Goal: Complete application form

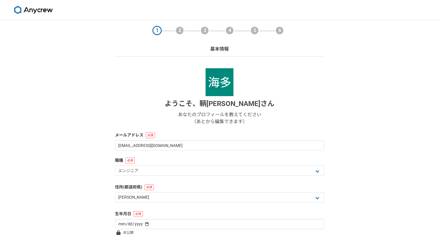
select select "13"
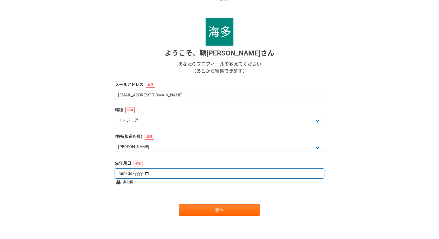
click at [121, 174] on input "date" at bounding box center [219, 173] width 209 height 10
type input "[DATE]"
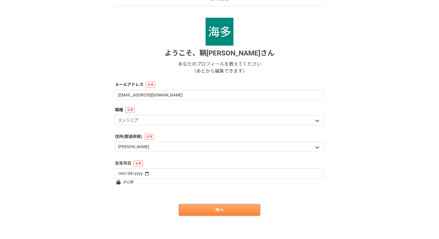
click at [229, 211] on link "次へ" at bounding box center [219, 210] width 81 height 12
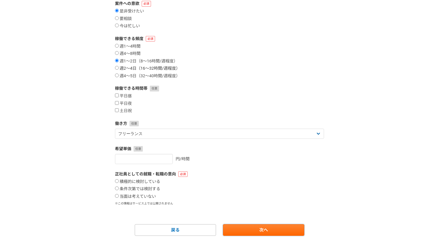
scroll to position [76, 0]
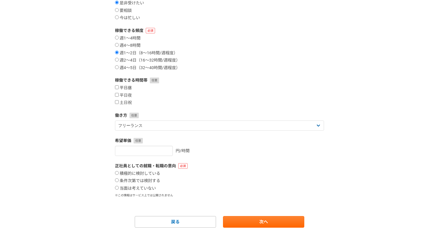
click at [118, 87] on input "平日昼" at bounding box center [117, 87] width 4 height 4
checkbox input "true"
click at [118, 94] on input "平日夜" at bounding box center [117, 95] width 4 height 4
checkbox input "true"
click at [117, 102] on input "土日祝" at bounding box center [117, 102] width 4 height 4
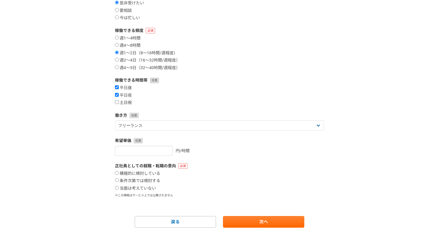
checkbox input "true"
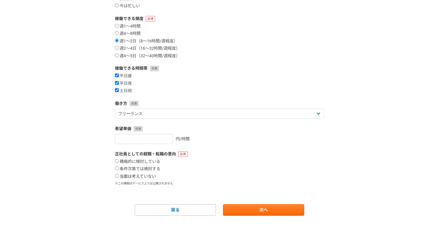
click at [117, 176] on input "当面は考えていない" at bounding box center [117, 176] width 4 height 4
radio input "true"
click at [240, 211] on link "次へ" at bounding box center [263, 210] width 81 height 12
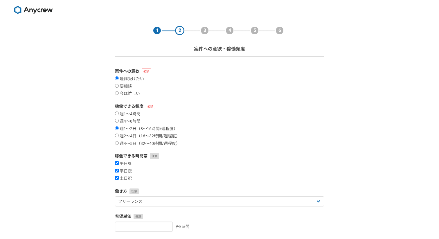
select select
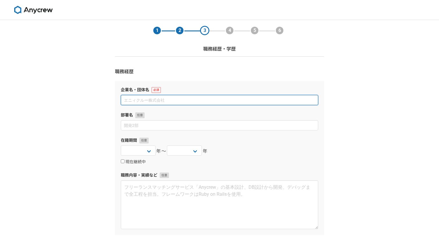
click at [192, 102] on input at bounding box center [219, 100] width 197 height 10
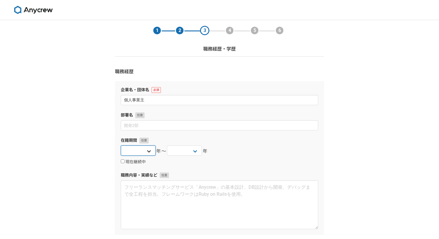
click at [149, 152] on select "[DATE] [DATE] [DATE] [DATE] [DATE] [DATE] [DATE] [DATE] [DATE] [DATE] [DATE] [D…" at bounding box center [138, 150] width 35 height 10
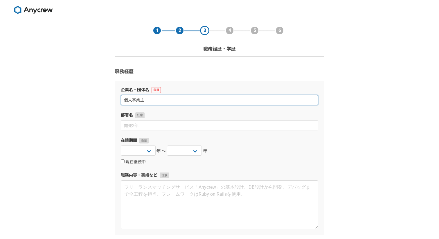
drag, startPoint x: 149, startPoint y: 152, endPoint x: 155, endPoint y: 98, distance: 54.0
click at [155, 98] on input "個人事業主" at bounding box center [219, 100] width 197 height 10
type input "株式会社デジタルトレンズ"
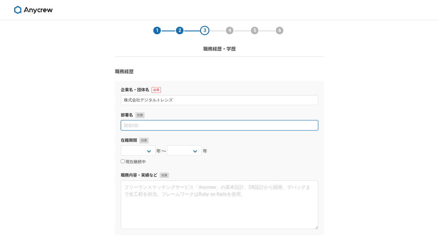
click at [137, 127] on input at bounding box center [219, 125] width 197 height 10
type input "ま"
type input "Webマーケティング事業部"
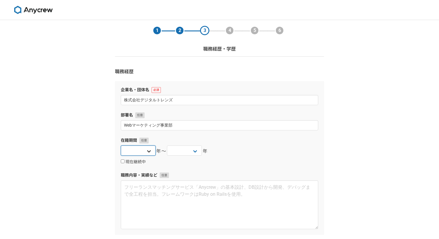
click at [135, 149] on select "[DATE] [DATE] [DATE] [DATE] [DATE] [DATE] [DATE] [DATE] [DATE] [DATE] [DATE] [D…" at bounding box center [138, 150] width 35 height 10
select select "2021"
click at [121, 145] on select "[DATE] [DATE] [DATE] [DATE] [DATE] [DATE] [DATE] [DATE] [DATE] [DATE] [DATE] [D…" at bounding box center [138, 150] width 35 height 10
click at [178, 151] on select "[DATE] [DATE] [DATE] [DATE] [DATE] [DATE] [DATE] [DATE] [DATE] [DATE] [DATE] [D…" at bounding box center [184, 150] width 35 height 10
select select "2022"
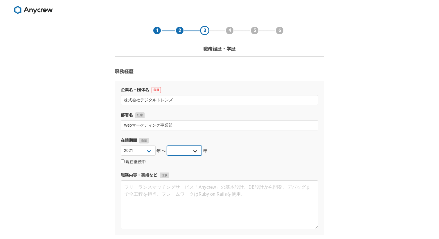
click at [167, 145] on select "[DATE] [DATE] [DATE] [DATE] [DATE] [DATE] [DATE] [DATE] [DATE] [DATE] [DATE] [D…" at bounding box center [184, 150] width 35 height 10
click at [190, 153] on select "[DATE] [DATE] [DATE] [DATE] [DATE] [DATE] [DATE] [DATE] [DATE] [DATE] [DATE] [D…" at bounding box center [184, 150] width 35 height 10
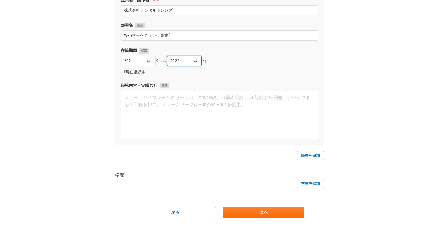
scroll to position [91, 0]
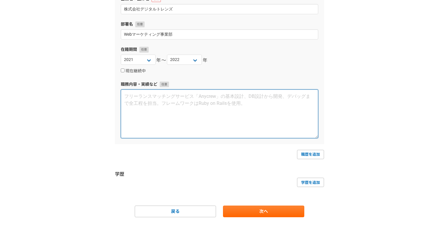
click at [193, 105] on textarea at bounding box center [219, 113] width 197 height 49
paste textarea "Web広告を主としたマーケティング領域における運用、コンサルティング支援 Google/Yahoo!/Meta/タクシー広告/ネイティブ広告など入稿から運用ま…"
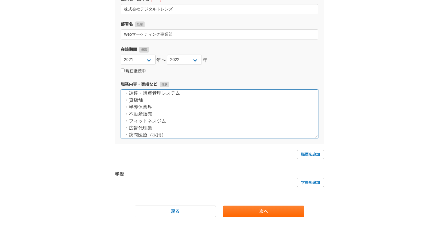
scroll to position [92, 0]
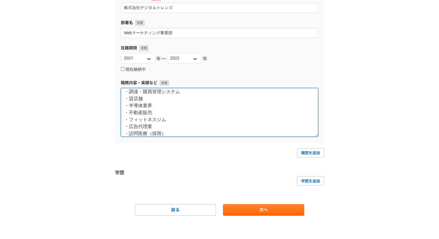
type textarea "Web広告を主としたマーケティング領域における運用、コンサルティング支援 Google/Yahoo!/Meta/タクシー広告/ネイティブ広告など入稿から運用ま…"
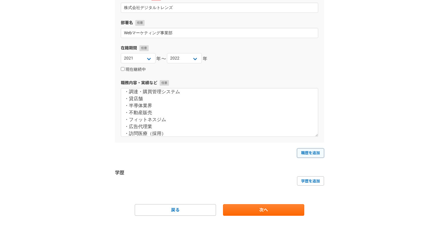
click at [312, 149] on link "職歴を追加" at bounding box center [310, 152] width 27 height 9
select select
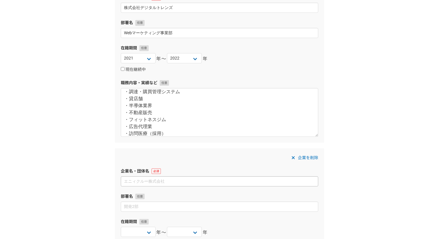
click at [203, 183] on input at bounding box center [219, 181] width 197 height 10
type input "株式会社Delight"
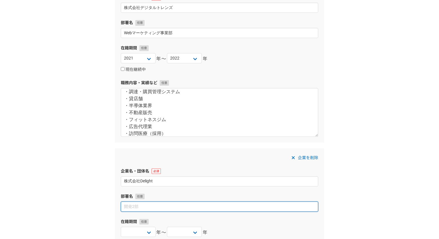
click at [191, 209] on input at bounding box center [219, 206] width 197 height 10
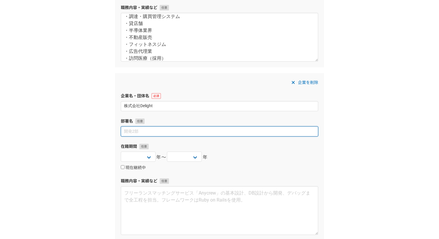
scroll to position [171, 0]
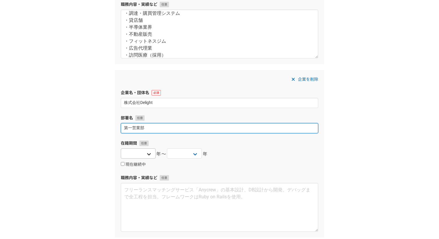
type input "第一営業部"
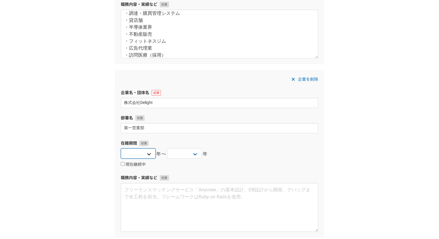
click at [144, 155] on select "[DATE] [DATE] [DATE] [DATE] [DATE] [DATE] [DATE] [DATE] [DATE] [DATE] [DATE] [D…" at bounding box center [138, 153] width 35 height 10
select select "2022"
click at [121, 148] on select "[DATE] [DATE] [DATE] [DATE] [DATE] [DATE] [DATE] [DATE] [DATE] [DATE] [DATE] [D…" at bounding box center [138, 153] width 35 height 10
click at [181, 154] on select "[DATE] [DATE] [DATE] [DATE] [DATE] [DATE] [DATE] [DATE] [DATE] [DATE] [DATE] [D…" at bounding box center [184, 153] width 35 height 10
select select "2023"
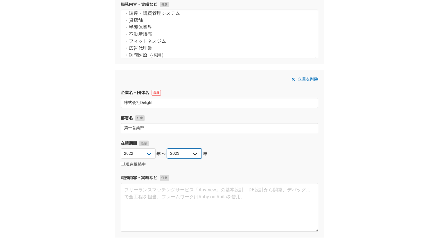
click at [167, 148] on select "[DATE] [DATE] [DATE] [DATE] [DATE] [DATE] [DATE] [DATE] [DATE] [DATE] [DATE] [D…" at bounding box center [184, 153] width 35 height 10
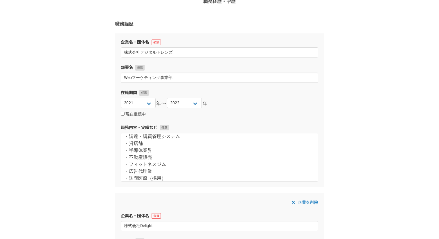
scroll to position [47, 0]
click at [144, 106] on select "[DATE] [DATE] [DATE] [DATE] [DATE] [DATE] [DATE] [DATE] [DATE] [DATE] [DATE] [D…" at bounding box center [138, 103] width 35 height 10
select select "2022"
click at [121, 98] on select "[DATE] [DATE] [DATE] [DATE] [DATE] [DATE] [DATE] [DATE] [DATE] [DATE] [DATE] [D…" at bounding box center [138, 103] width 35 height 10
click at [189, 101] on select "[DATE] [DATE] [DATE] [DATE] [DATE] [DATE] [DATE] [DATE] [DATE] [DATE] [DATE] [D…" at bounding box center [184, 103] width 35 height 10
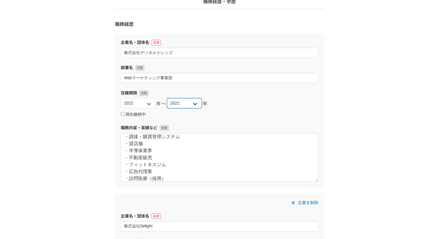
select select "2023"
click at [167, 98] on select "[DATE] [DATE] [DATE] [DATE] [DATE] [DATE] [DATE] [DATE] [DATE] [DATE] [DATE] [D…" at bounding box center [184, 103] width 35 height 10
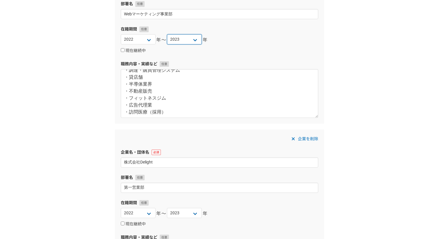
scroll to position [111, 0]
click at [142, 210] on select "[DATE] [DATE] [DATE] [DATE] [DATE] [DATE] [DATE] [DATE] [DATE] [DATE] [DATE] [D…" at bounding box center [138, 213] width 35 height 10
select select "2023"
click at [121, 208] on select "[DATE] [DATE] [DATE] [DATE] [DATE] [DATE] [DATE] [DATE] [DATE] [DATE] [DATE] [D…" at bounding box center [138, 213] width 35 height 10
click at [184, 211] on select "[DATE] [DATE] [DATE] [DATE] [DATE] [DATE] [DATE] [DATE] [DATE] [DATE] [DATE] [D…" at bounding box center [184, 213] width 35 height 10
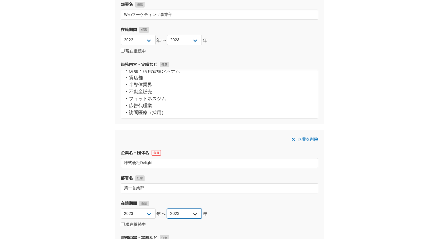
select select "2024"
click at [167, 208] on select "[DATE] [DATE] [DATE] [DATE] [DATE] [DATE] [DATE] [DATE] [DATE] [DATE] [DATE] [D…" at bounding box center [184, 213] width 35 height 10
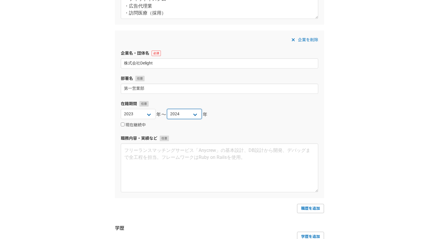
scroll to position [209, 0]
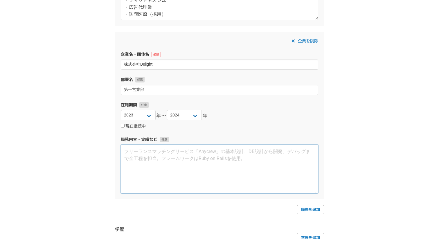
click at [202, 162] on textarea at bounding box center [219, 168] width 197 height 49
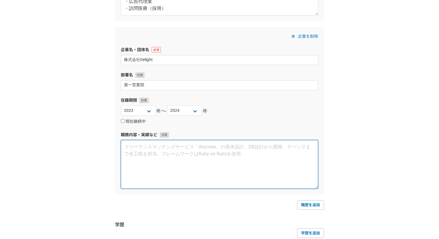
scroll to position [228, 0]
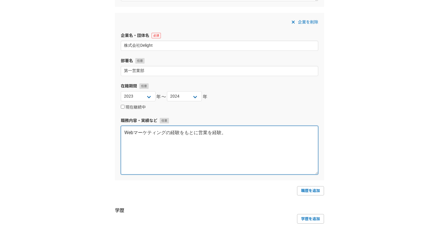
paste textarea "Webマーケティング"
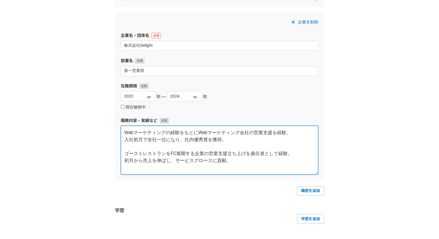
scroll to position [0, 0]
type textarea "Webマーケティングの経験をもとにWebマーケティング会社の営業支援を経験。 入社初月で全社一位になり、社内優秀賞を獲得。 ゴーストレストランをFC展開する企…"
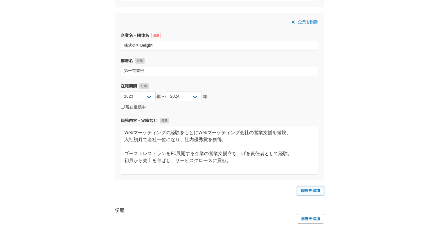
click at [312, 191] on link "職歴を追加" at bounding box center [310, 190] width 27 height 9
select select
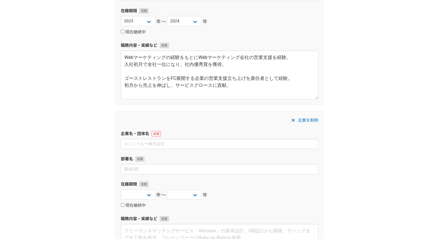
scroll to position [315, 0]
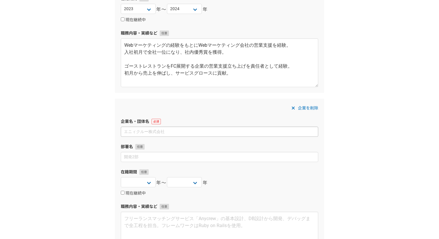
click at [198, 133] on input at bounding box center [219, 131] width 197 height 10
type input "Karorino株式会社"
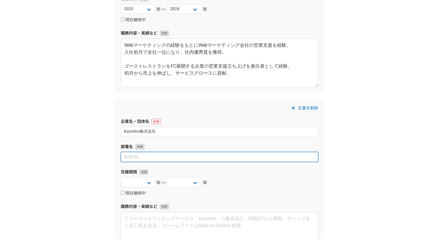
click at [196, 158] on input at bounding box center [219, 157] width 197 height 10
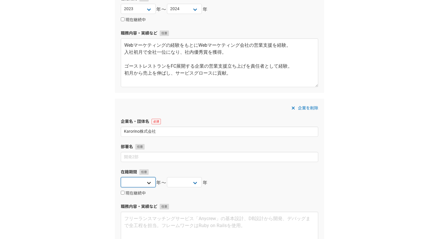
click at [146, 185] on select "[DATE] [DATE] [DATE] [DATE] [DATE] [DATE] [DATE] [DATE] [DATE] [DATE] [DATE] [D…" at bounding box center [138, 182] width 35 height 10
select select "2024"
click at [121, 177] on select "[DATE] [DATE] [DATE] [DATE] [DATE] [DATE] [DATE] [DATE] [DATE] [DATE] [DATE] [D…" at bounding box center [138, 182] width 35 height 10
click at [197, 186] on select "[DATE] [DATE] [DATE] [DATE] [DATE] [DATE] [DATE] [DATE] [DATE] [DATE] [DATE] [D…" at bounding box center [184, 182] width 35 height 10
select select "2025"
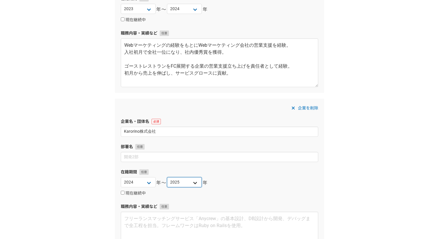
click at [167, 177] on select "[DATE] [DATE] [DATE] [DATE] [DATE] [DATE] [DATE] [DATE] [DATE] [DATE] [DATE] [D…" at bounding box center [184, 182] width 35 height 10
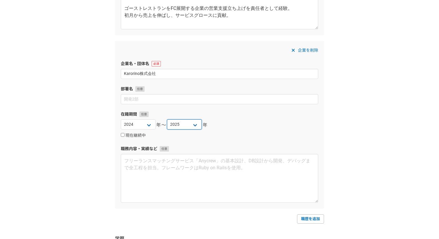
scroll to position [377, 0]
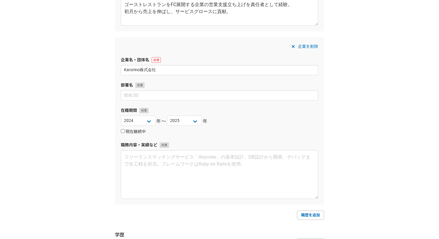
click at [123, 131] on input "現在継続中" at bounding box center [123, 131] width 4 height 4
checkbox input "true"
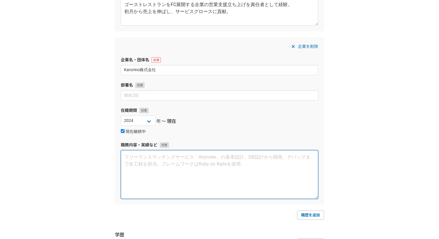
click at [145, 163] on textarea at bounding box center [219, 174] width 197 height 49
paste textarea "BtoB SaaSのBizDev/Salesをしております。 これまでに新規事業開発、事業企画、PM、営業、マネジメント等幅広くを経験させていただきました。 …"
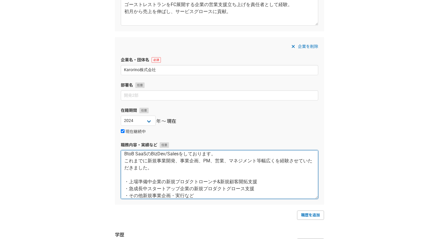
scroll to position [0, 0]
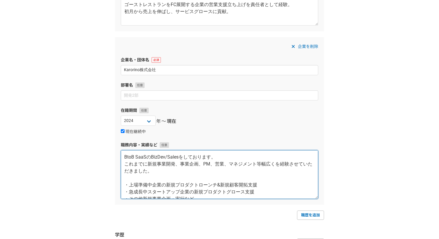
click at [179, 157] on textarea "BtoB SaaSのBizDev/Salesをしております。 これまでに新規事業開発、事業企画、PM、営業、マネジメント等幅広くを経験させていただきました。 …" at bounding box center [219, 174] width 197 height 49
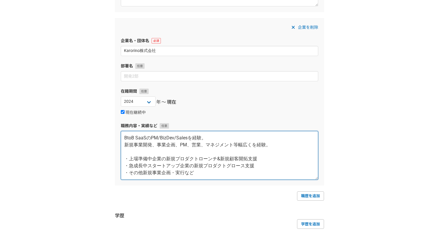
scroll to position [401, 0]
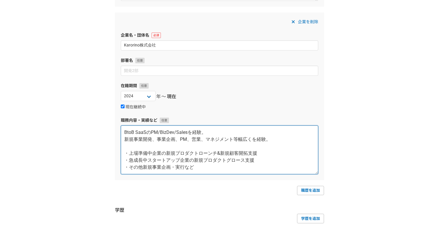
click at [148, 144] on textarea "BtoB SaaSのPM/BizDev/Salesを経験。 新規事業開発、事業企画、PM、営業、マネジメント等幅広くを経験。 ・上場準備中企業の新規プロダクト…" at bounding box center [219, 149] width 197 height 49
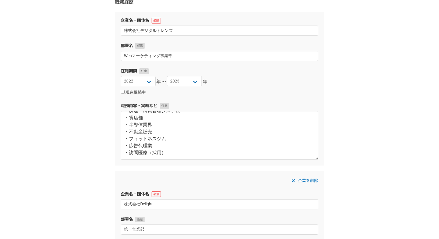
scroll to position [0, 0]
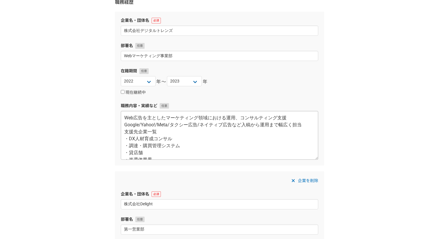
type textarea "BtoB SaaSのPM/BizDev/Salesを経験。 新規事業開発、事業企画、PM、営業、マネジメント等幅広くを経験。 ・上場準備中企業の新規プロダクト…"
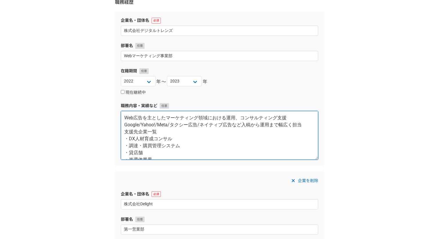
click at [124, 130] on textarea "Web広告を主としたマーケティング領域における運用、コンサルティング支援 Google/Yahoo!/Meta/タクシー広告/ネイティブ広告など入稿から運用ま…" at bounding box center [219, 135] width 197 height 49
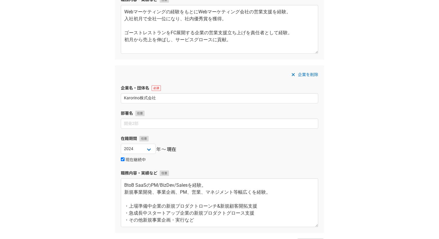
scroll to position [382, 0]
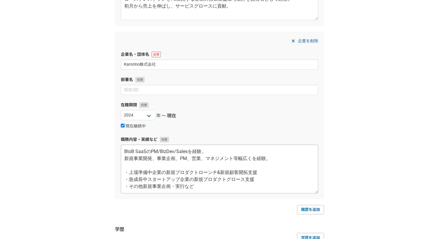
type textarea "Web広告を主としたマーケティング領域における運用、コンサルティング支援 Google/Yahoo!/Meta/タクシー広告/ネイティブ広告など入稿から運用ま…"
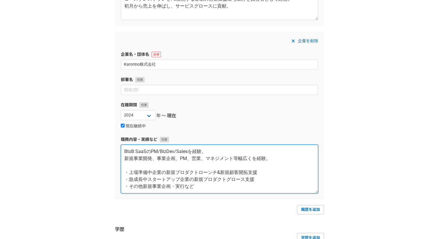
click at [131, 167] on textarea "BtoB SaaSのPM/BizDev/Salesを経験。 新規事業開発、事業企画、PM、営業、マネジメント等幅広くを経験。 ・上場準備中企業の新規プロダクト…" at bounding box center [219, 168] width 197 height 49
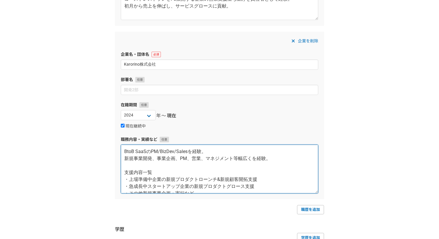
scroll to position [7, 0]
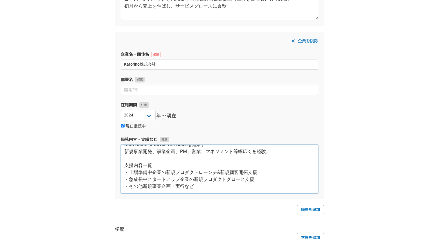
click at [187, 180] on textarea "BtoB SaaSのPM/BizDev/Salesを経験。 新規事業開発、事業企画、PM、営業、マネジメント等幅広くを経験。 支援内容一覧 ・上場準備中企業の…" at bounding box center [219, 168] width 197 height 49
click at [242, 180] on textarea "BtoB SaaSのPM/BizDev/Salesを経験。 新規事業開発、事業企画、PM、営業、マネジメント等幅広くを経験。 支援内容一覧 ・上場準備中企業の…" at bounding box center [219, 168] width 197 height 49
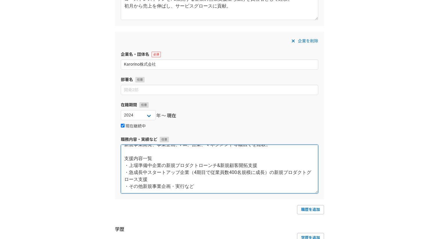
click at [216, 187] on textarea "BtoB SaaSのPM/BizDev/Salesを経験。 新規事業開発、事業企画、PM、営業、マネジメント等幅広くを経験。 支援内容一覧 ・上場準備中企業の…" at bounding box center [219, 168] width 197 height 49
click at [171, 177] on textarea "BtoB SaaSのPM/BizDev/Salesを経験。 新規事業開発、事業企画、PM、営業、マネジメント等幅広くを経験。 支援内容一覧 ・上場準備中企業の…" at bounding box center [219, 168] width 197 height 49
click at [267, 166] on textarea "BtoB SaaSのPM/BizDev/Salesを経験。 新規事業開発、事業企画、PM、営業、マネジメント等幅広くを経験。 支援内容一覧 ・上場準備中企業の…" at bounding box center [219, 168] width 197 height 49
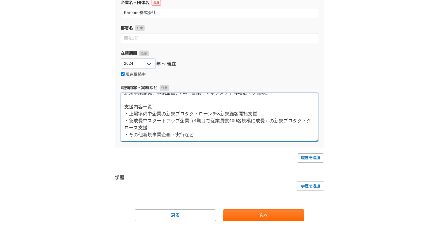
scroll to position [439, 0]
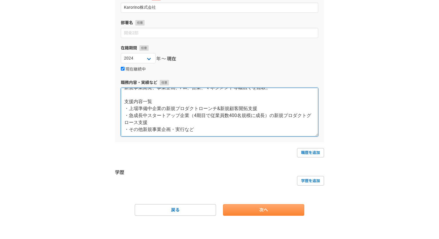
type textarea "BtoB SaaSのPM/BizDev/Salesを経験。 新規事業開発、事業企画、PM、営業、マネジメント等幅広くを経験。 支援内容一覧 ・上場準備中企業の…"
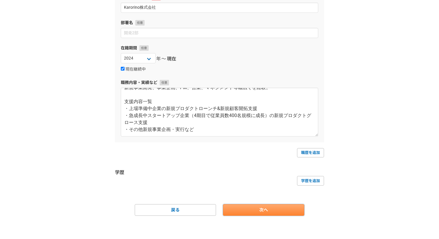
click at [275, 212] on link "次へ" at bounding box center [263, 210] width 81 height 12
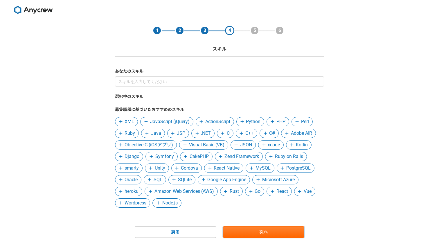
scroll to position [22, 0]
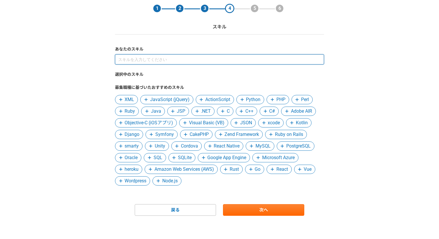
click at [229, 62] on input at bounding box center [219, 59] width 209 height 10
type input "事業開発"
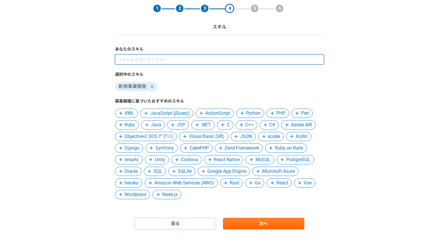
click at [192, 58] on input at bounding box center [219, 59] width 209 height 10
type input "事業企画"
click at [163, 60] on input at bounding box center [219, 59] width 209 height 10
type input "営業"
click at [147, 56] on input at bounding box center [219, 59] width 209 height 10
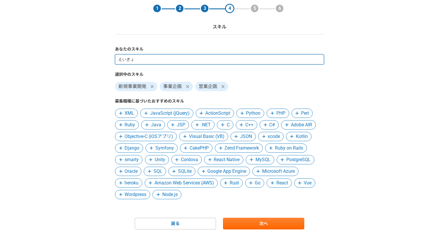
type input "営業"
click at [153, 59] on input at bounding box center [219, 59] width 209 height 10
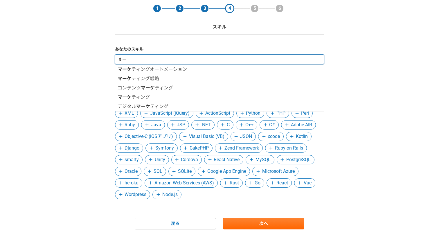
type input "ま"
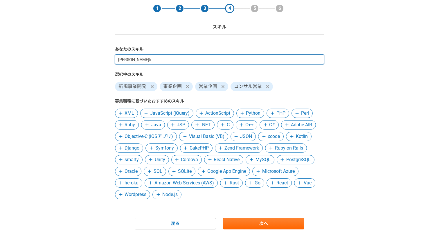
type input "広告"
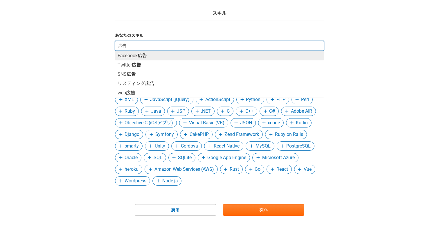
scroll to position [26, 0]
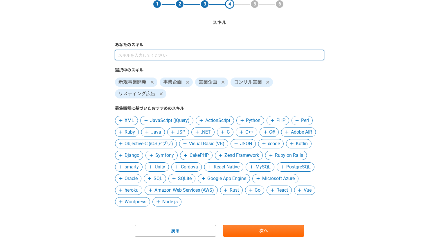
click at [166, 57] on input at bounding box center [219, 55] width 209 height 10
type input "広告"
click at [150, 54] on input at bounding box center [219, 55] width 209 height 10
type input "広告"
click at [161, 55] on input at bounding box center [219, 55] width 209 height 10
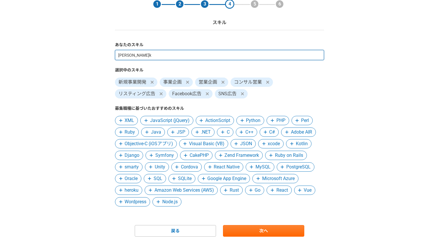
type input "広告"
click at [190, 57] on input at bounding box center [219, 55] width 209 height 10
type input "広告"
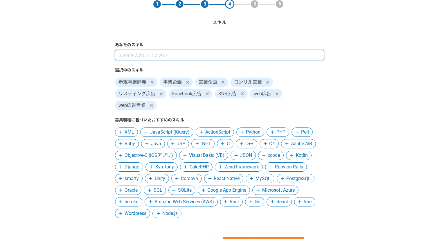
click at [155, 54] on input at bounding box center [219, 55] width 209 height 10
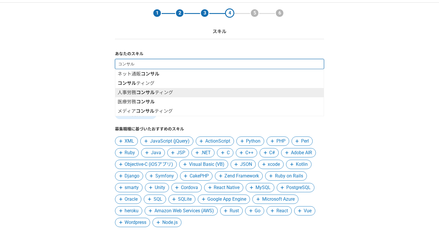
scroll to position [17, 0]
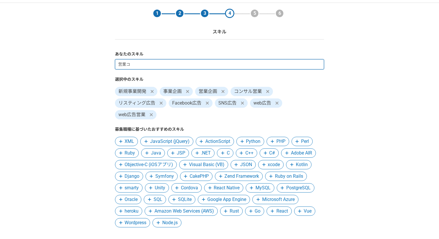
type input "営業"
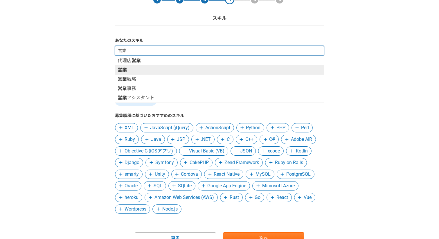
scroll to position [10, 0]
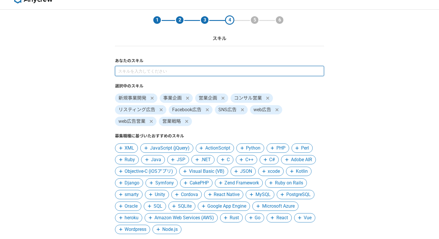
click at [159, 70] on input at bounding box center [219, 71] width 209 height 10
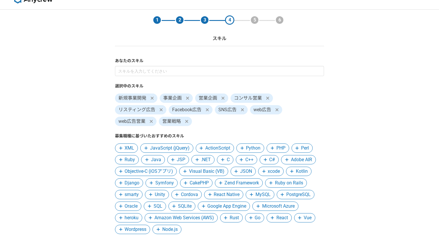
click at [185, 121] on icon at bounding box center [186, 121] width 3 height 5
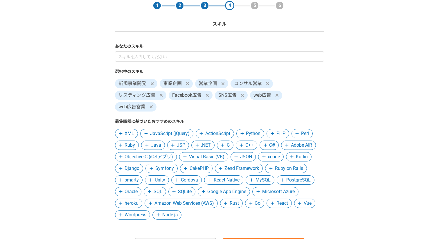
scroll to position [59, 0]
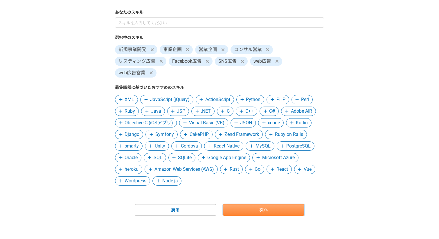
click at [249, 214] on link "次へ" at bounding box center [263, 210] width 81 height 12
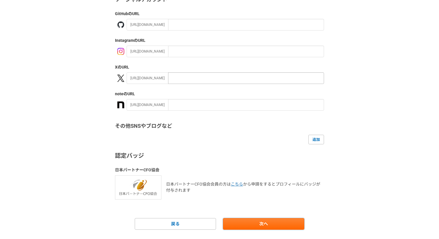
scroll to position [80, 0]
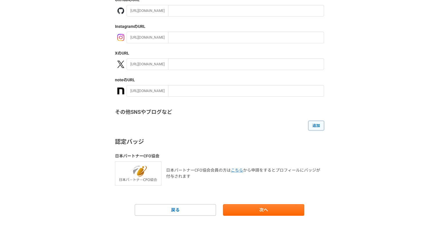
click at [318, 126] on link "追加" at bounding box center [316, 125] width 16 height 9
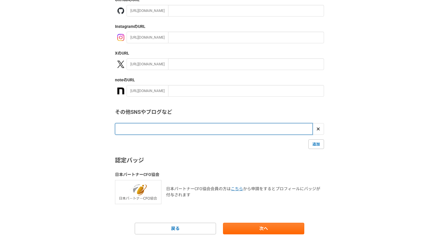
click at [142, 129] on input "url" at bounding box center [214, 129] width 198 height 12
paste input "[URL][DOMAIN_NAME]"
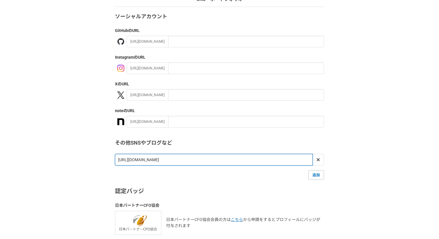
scroll to position [99, 0]
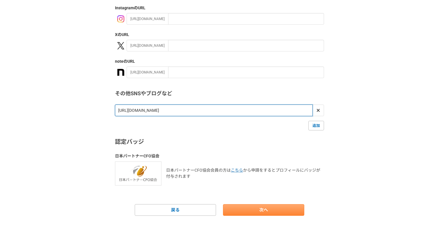
type input "[URL][DOMAIN_NAME]"
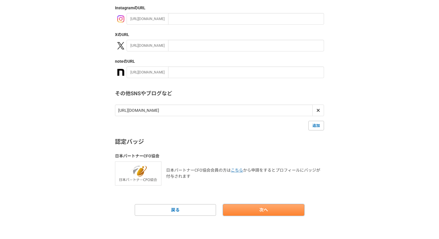
click at [247, 209] on link "次へ" at bounding box center [263, 210] width 81 height 12
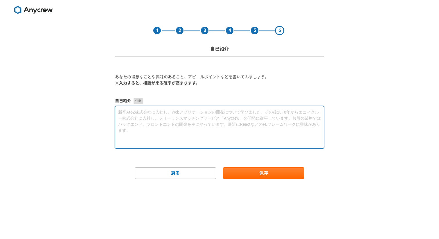
click at [244, 124] on textarea at bounding box center [219, 127] width 209 height 43
type textarea "せ"
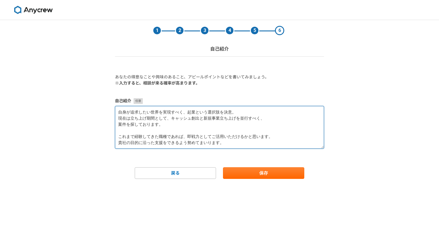
click at [279, 140] on textarea "自身が追求したい世界を実現すべく、起業という選択肢を決意。 現在は立ち上げ期間として、キャッシュ創出と新規事業立ち上げを並行すべく、 案件を探しております。 …" at bounding box center [219, 127] width 209 height 43
click at [285, 135] on textarea "自身が追求したい世界を実現すべく、起業という選択肢を決意。 現在は立ち上げ期間として、キャッシュ創出と新規事業立ち上げを並行すべく、 案件を探しております。 …" at bounding box center [219, 127] width 209 height 43
type textarea "自身が追求したい世界を実現すべく、起業という選択肢を決意。 現在は立ち上げ期間として、キャッシュ創出と新規事業立ち上げを並行すべく、 案件を探しております。 …"
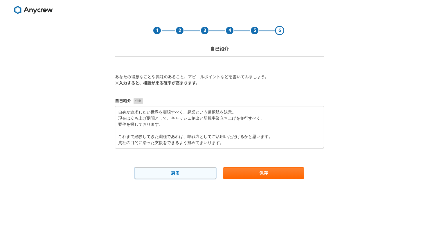
click at [186, 173] on link "戻る" at bounding box center [175, 173] width 81 height 12
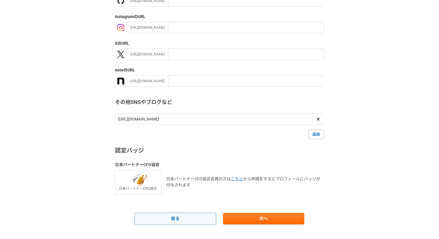
scroll to position [99, 0]
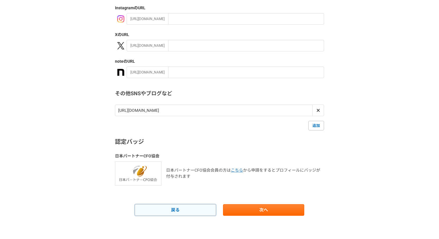
click at [180, 207] on link "戻る" at bounding box center [175, 210] width 81 height 12
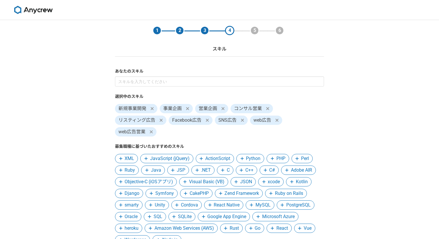
scroll to position [59, 0]
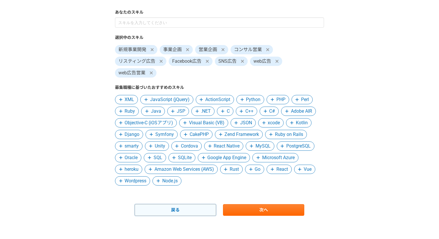
click at [167, 209] on link "戻る" at bounding box center [175, 210] width 81 height 12
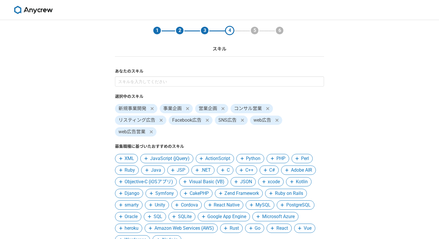
select select "2022"
select select "2023"
select select "2024"
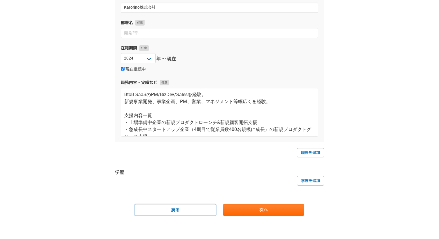
scroll to position [14, 0]
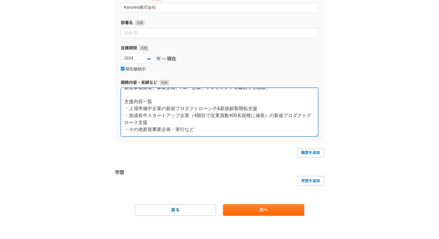
click at [167, 123] on textarea "BtoB SaaSのPM/BizDev/Salesを経験。 新規事業開発、事業企画、PM、営業、マネジメント等幅広くを経験。 支援内容一覧 ・上場準備中企業の…" at bounding box center [219, 112] width 197 height 49
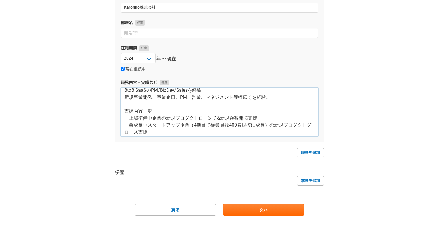
scroll to position [21, 0]
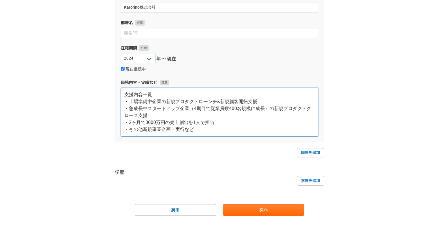
click at [218, 123] on textarea "BtoB SaaSのPM/BizDev/Salesを経験。 新規事業開発、事業企画、PM、営業、マネジメント等幅広くを経験。 支援内容一覧 ・上場準備中企業の…" at bounding box center [219, 112] width 197 height 49
paste textarea "1人で"
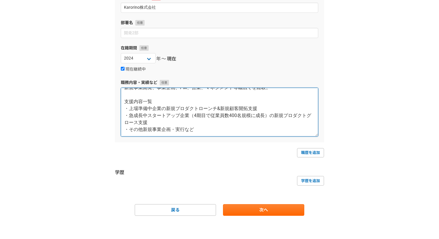
scroll to position [24, 0]
paste textarea "・2ヶ月で3000万円の売上創出を個人で達成"
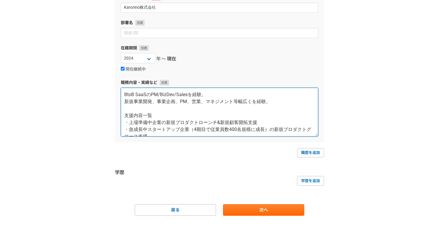
scroll to position [28, 0]
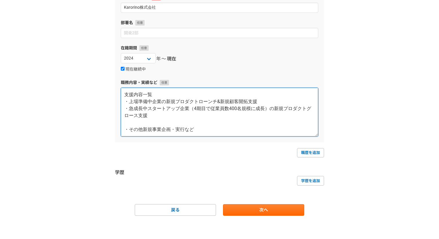
paste textarea "・2ヶ月で3000万円の売上創出を個人で達成"
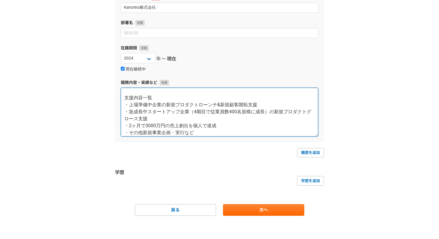
scroll to position [21, 0]
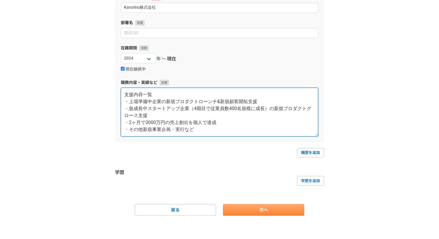
type textarea "BtoB SaaSのPM/BizDev/Salesを経験。 新規事業開発、事業企画、PM、営業、マネジメント等幅広くを経験。 支援内容一覧 ・上場準備中企業の…"
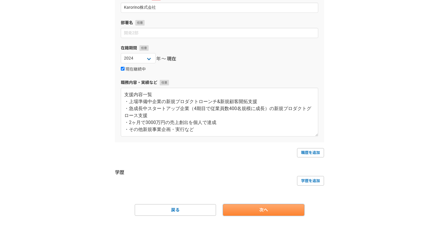
click at [241, 208] on link "次へ" at bounding box center [263, 210] width 81 height 12
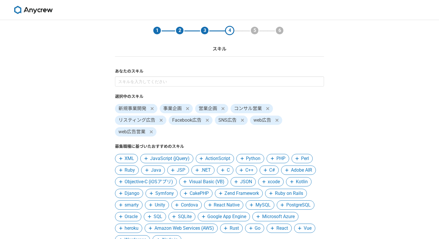
scroll to position [59, 0]
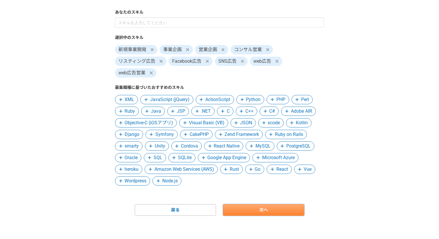
click at [269, 211] on link "次へ" at bounding box center [263, 210] width 81 height 12
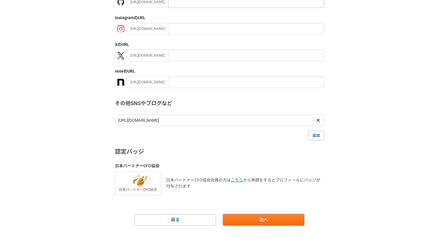
scroll to position [99, 0]
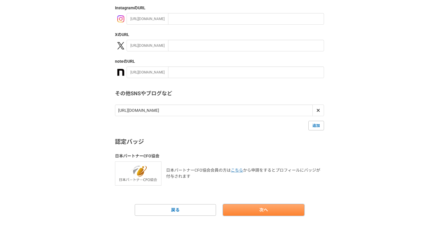
click at [274, 209] on link "次へ" at bounding box center [263, 210] width 81 height 12
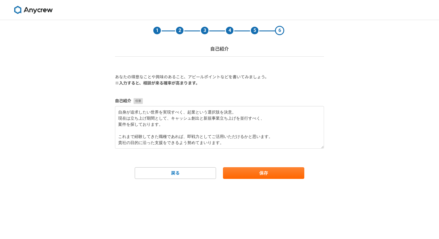
scroll to position [0, 0]
click at [271, 171] on button "保存" at bounding box center [263, 173] width 81 height 12
